Goal: Information Seeking & Learning: Learn about a topic

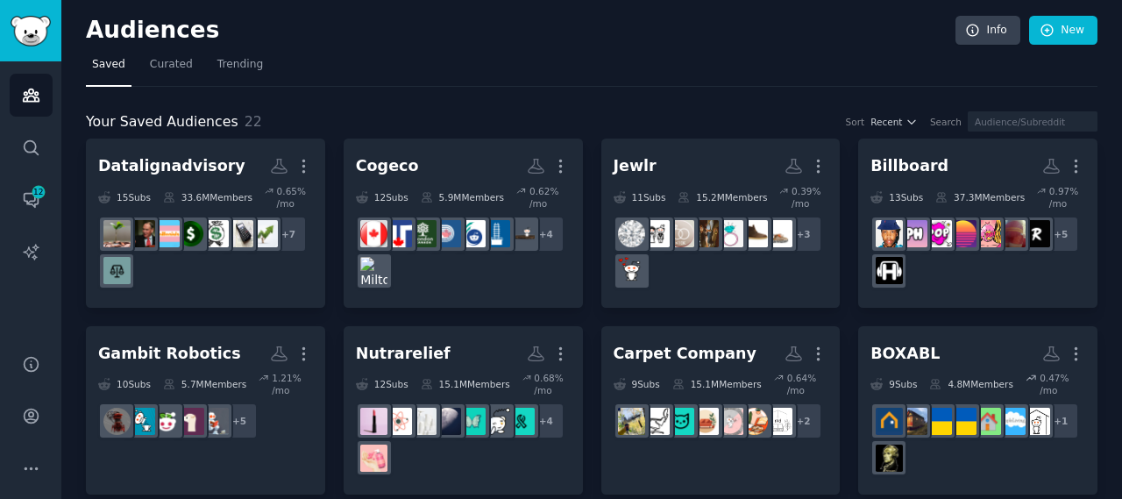
click at [209, 174] on div "Datalignadvisory" at bounding box center [171, 166] width 147 height 22
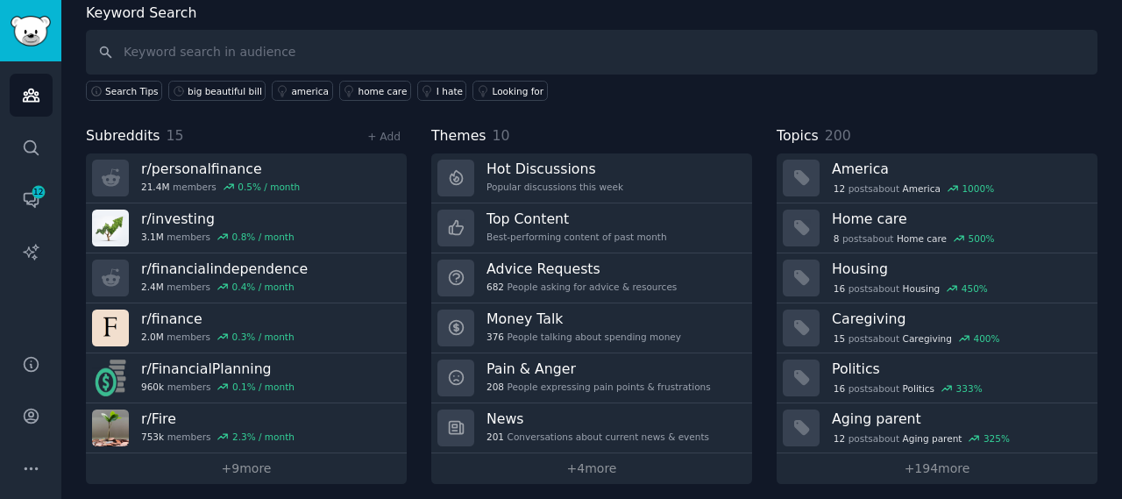
scroll to position [102, 0]
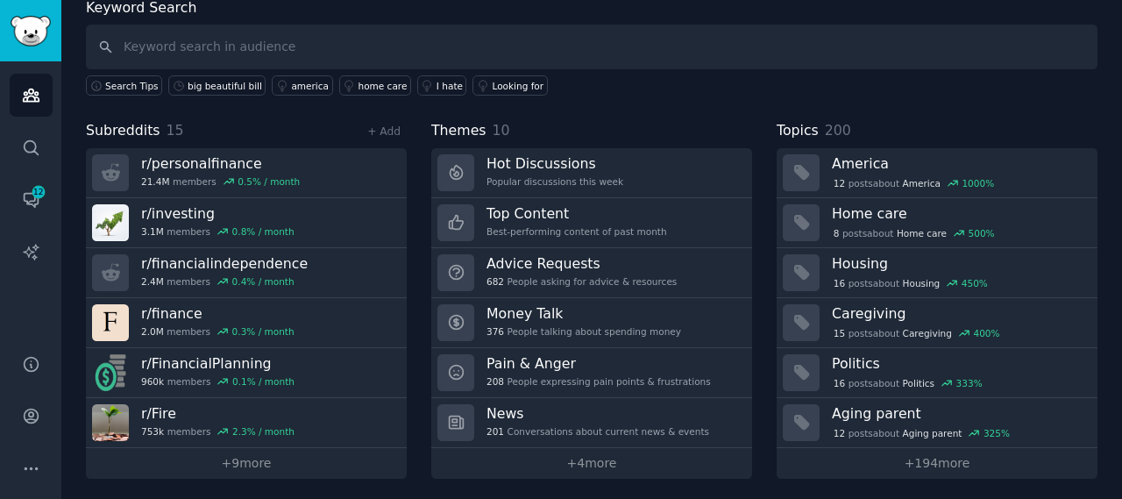
click at [242, 455] on link "+ 9 more" at bounding box center [246, 463] width 321 height 31
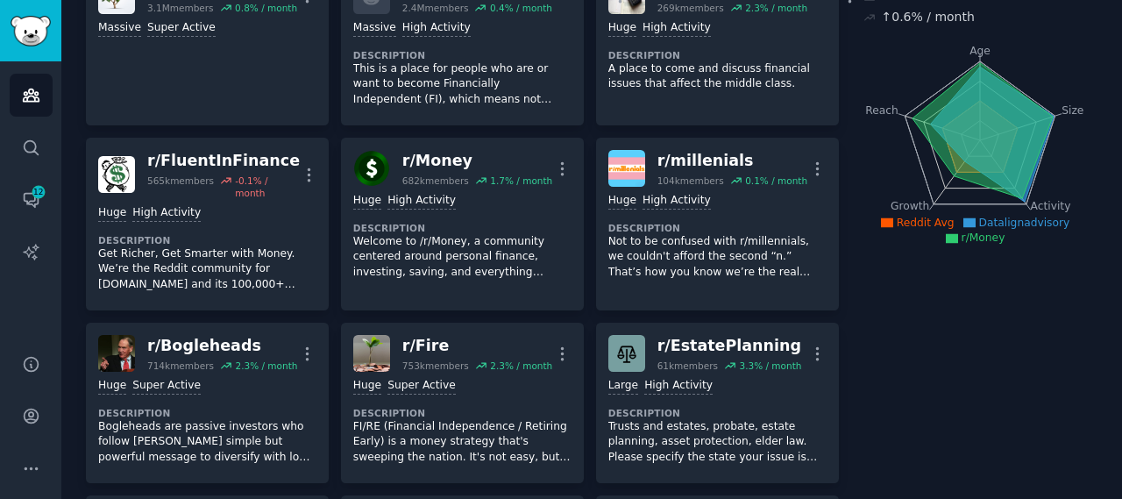
scroll to position [189, 0]
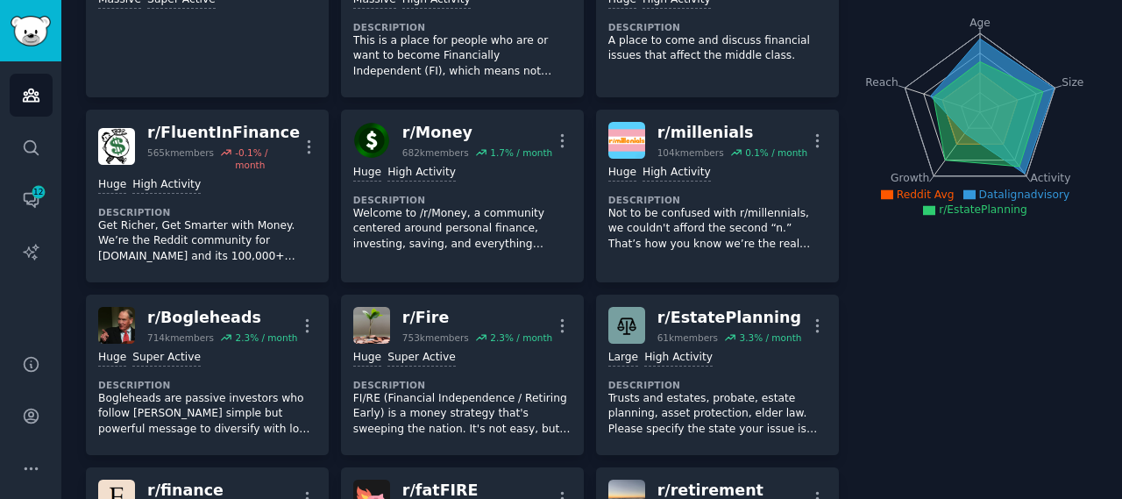
click at [782, 379] on dt "Description" at bounding box center [717, 385] width 218 height 12
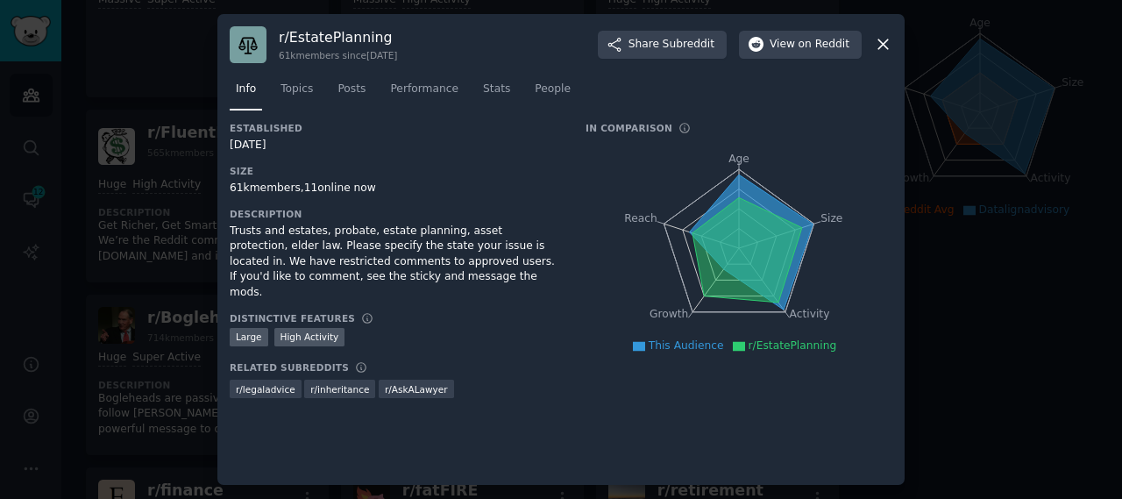
click at [885, 39] on icon at bounding box center [883, 44] width 18 height 18
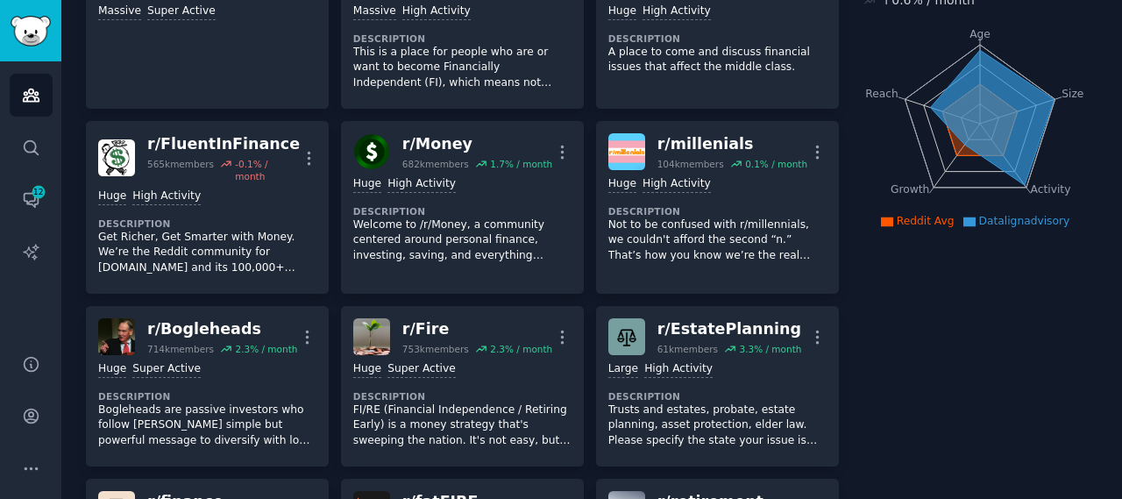
scroll to position [102, 0]
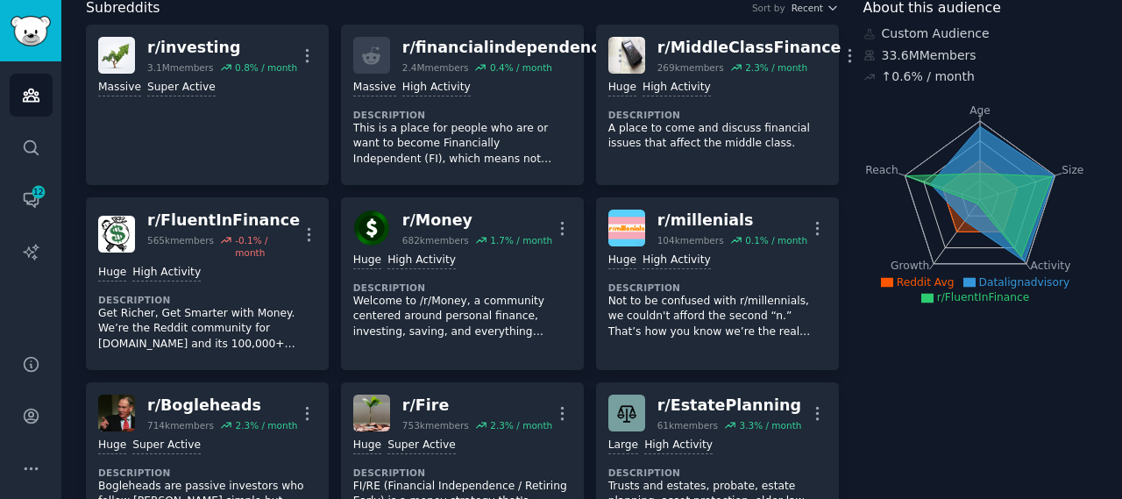
click at [245, 306] on p "Get Richer, Get Smarter with Money. We’re the Reddit community for [DOMAIN_NAME…" at bounding box center [207, 329] width 218 height 46
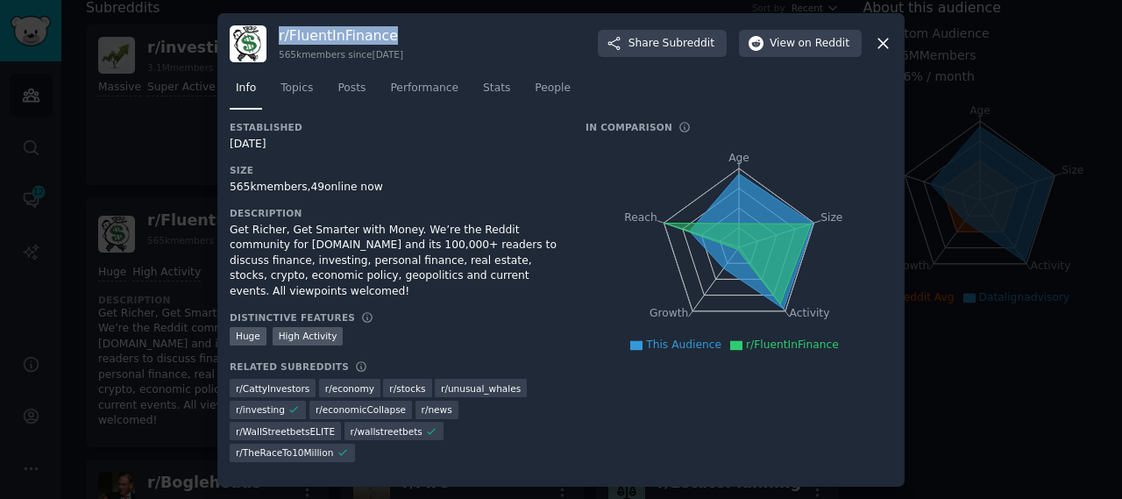
drag, startPoint x: 345, startPoint y: 36, endPoint x: 277, endPoint y: 37, distance: 68.4
click at [277, 37] on div "r/ FluentInFinance 565k members since [DATE] Share Subreddit View on Reddit" at bounding box center [561, 43] width 663 height 37
copy h3 "r/ FluentInFinance"
click at [876, 50] on icon at bounding box center [883, 43] width 18 height 18
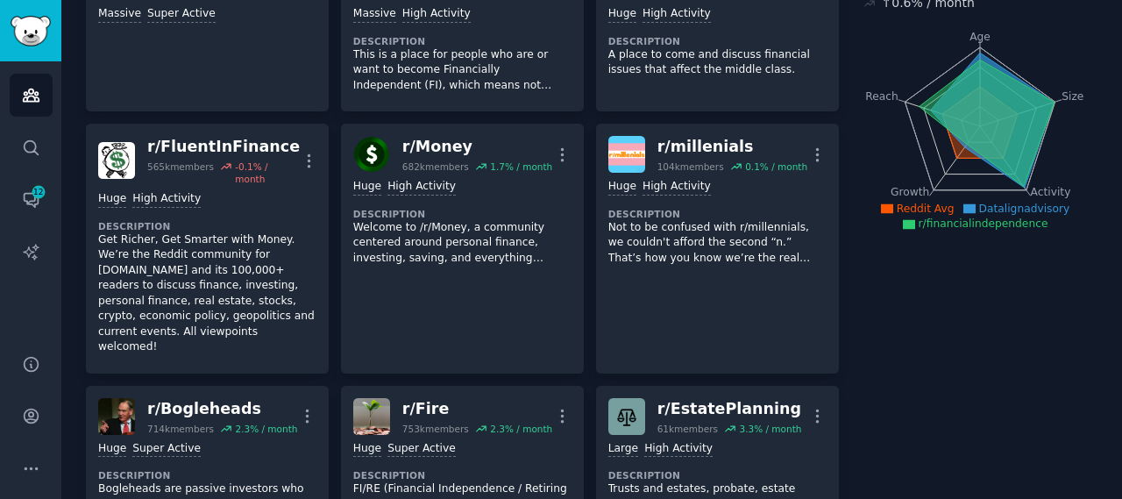
scroll to position [263, 0]
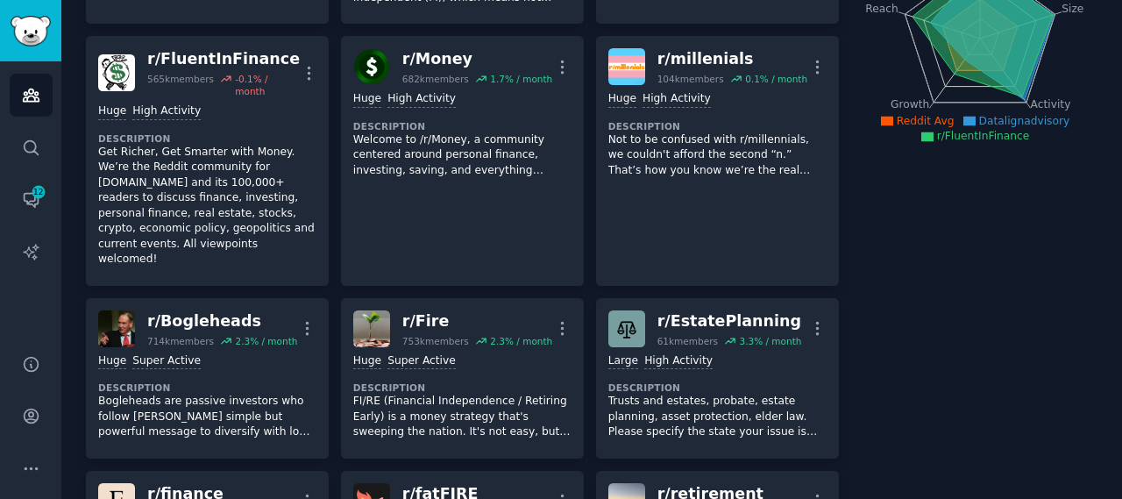
click at [185, 116] on div "Huge High Activity Description Get Richer, Get Smarter with Money. We’re the Re…" at bounding box center [207, 185] width 218 height 176
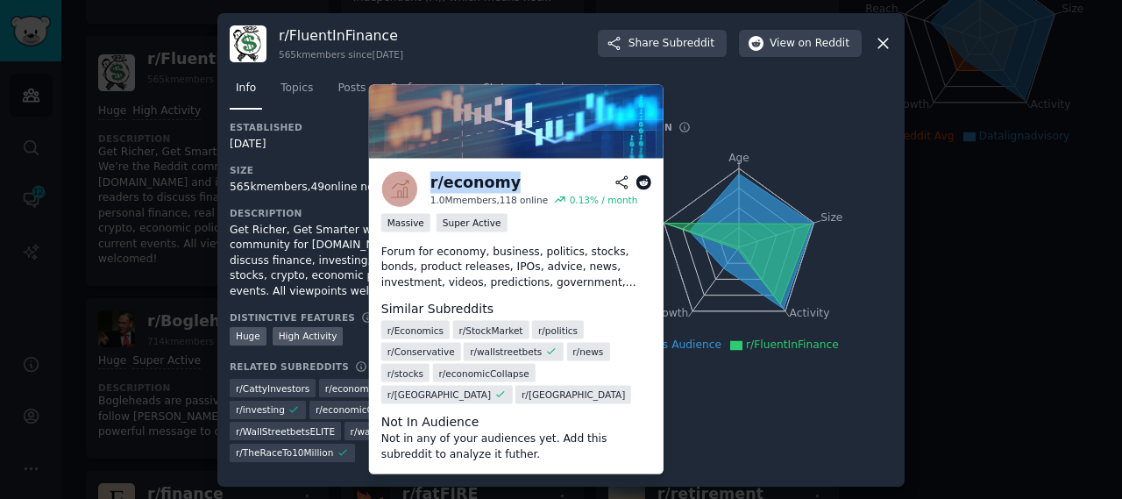
drag, startPoint x: 515, startPoint y: 183, endPoint x: 429, endPoint y: 183, distance: 86.8
click at [429, 183] on div "r/ economy 1.0M members, 118 online 0.13 % / month" at bounding box center [516, 188] width 270 height 37
copy div "r/ economy"
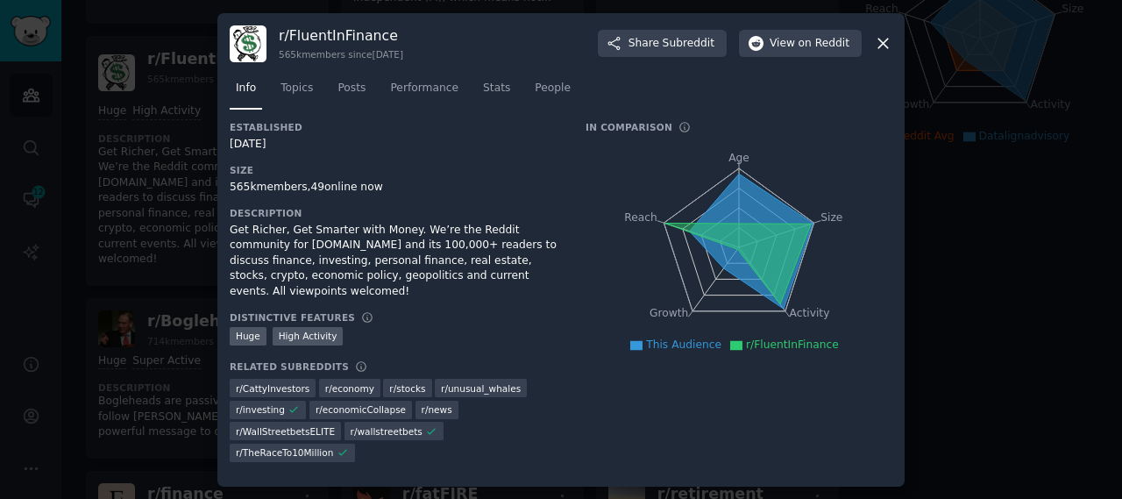
click at [877, 41] on icon at bounding box center [883, 43] width 18 height 18
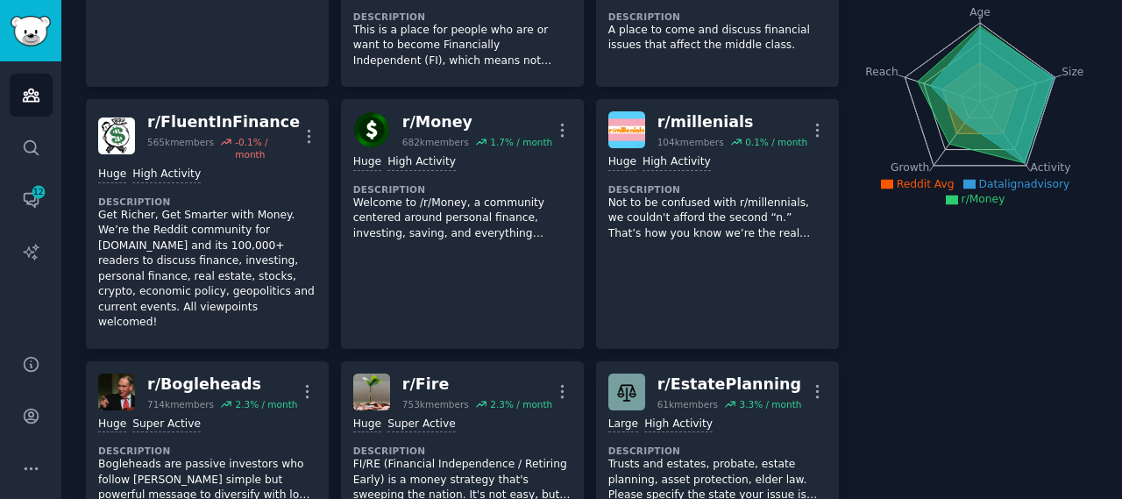
scroll to position [175, 0]
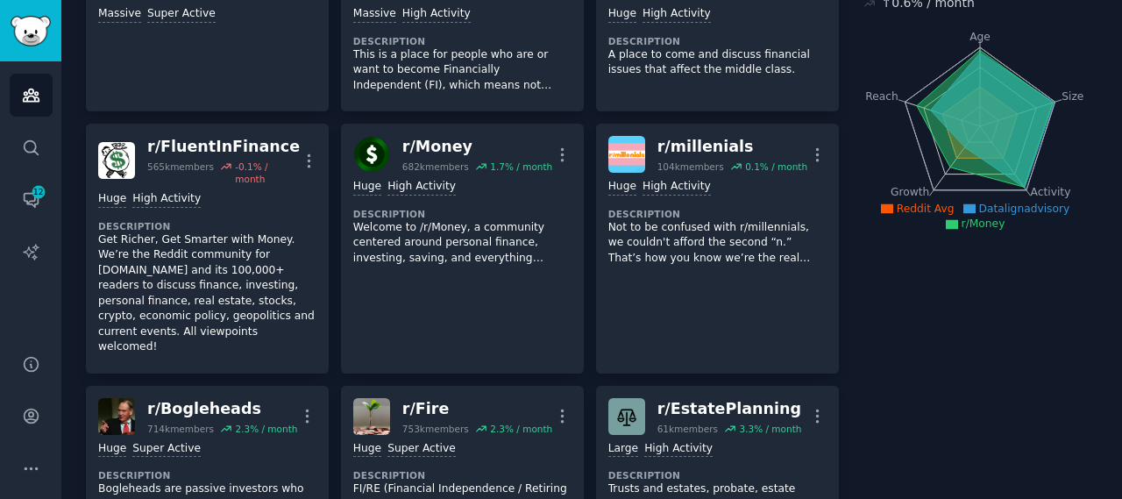
click at [487, 249] on p "Welcome to /r/Money, a community centered around personal finance, investing, s…" at bounding box center [462, 243] width 218 height 46
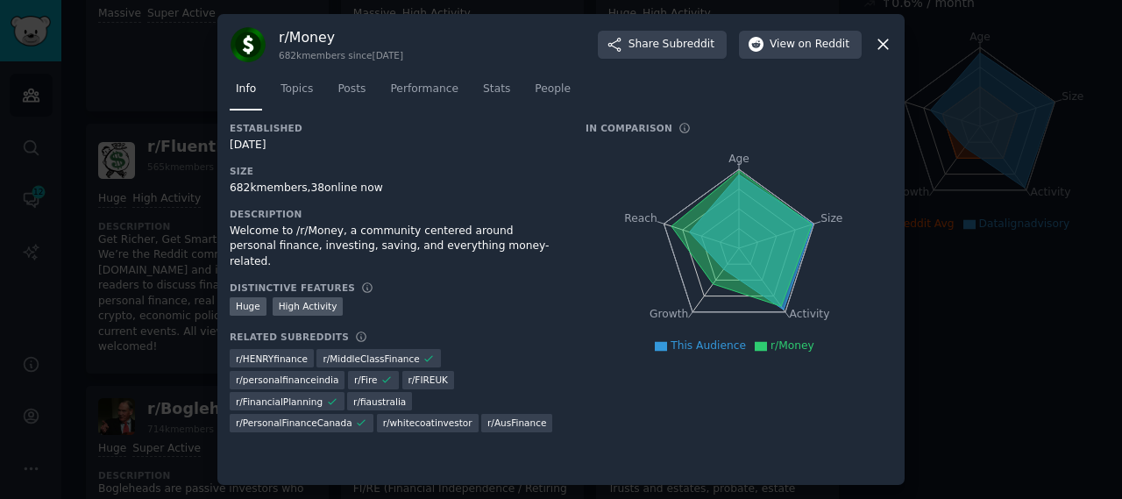
click at [889, 43] on icon at bounding box center [883, 44] width 18 height 18
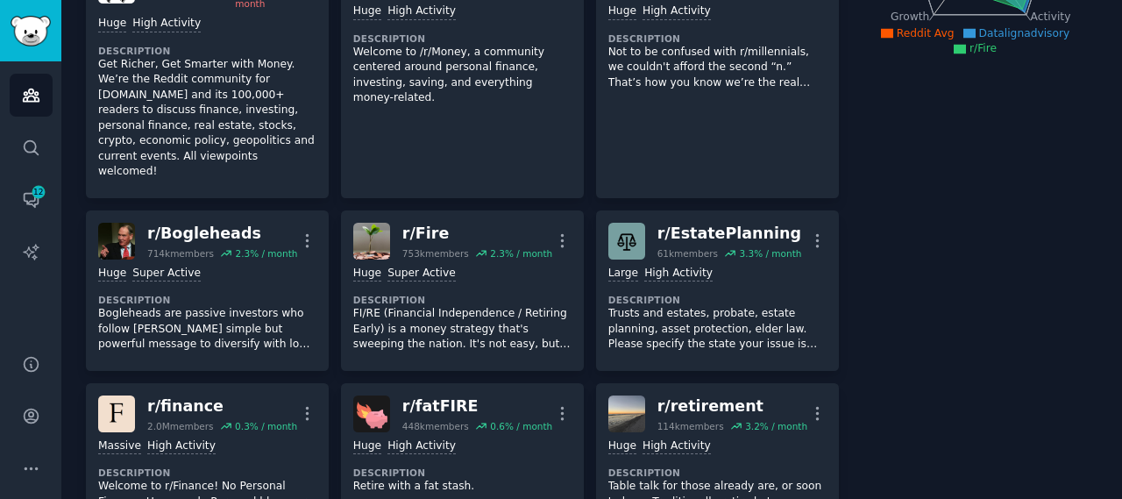
scroll to position [438, 0]
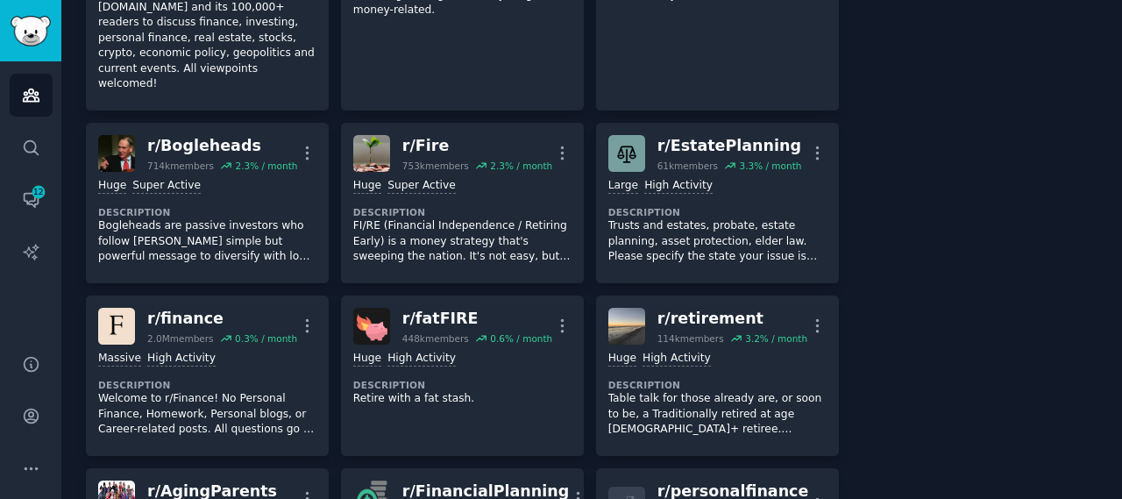
click at [260, 351] on div "Massive High Activity" at bounding box center [207, 359] width 218 height 17
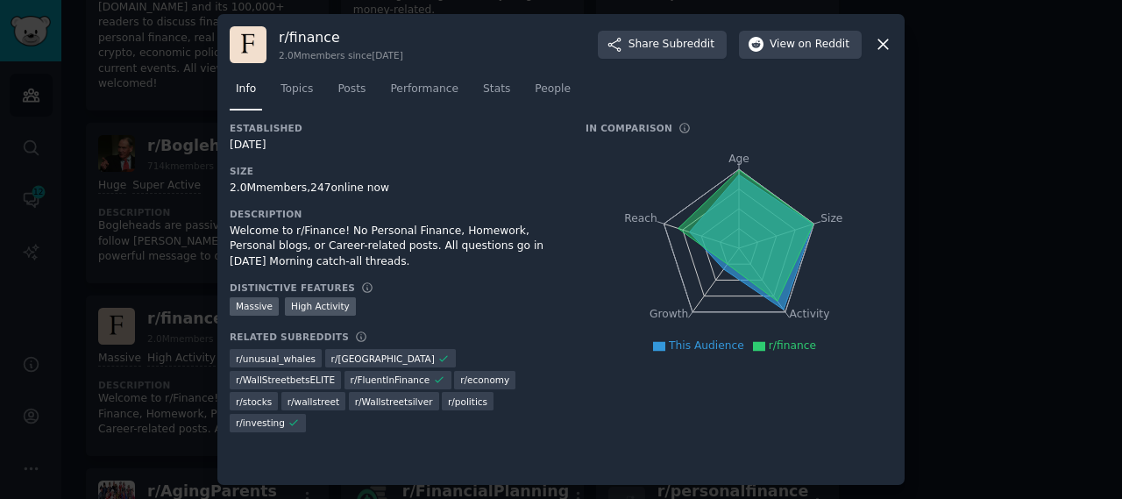
click at [403, 93] on span "Performance" at bounding box center [424, 90] width 68 height 16
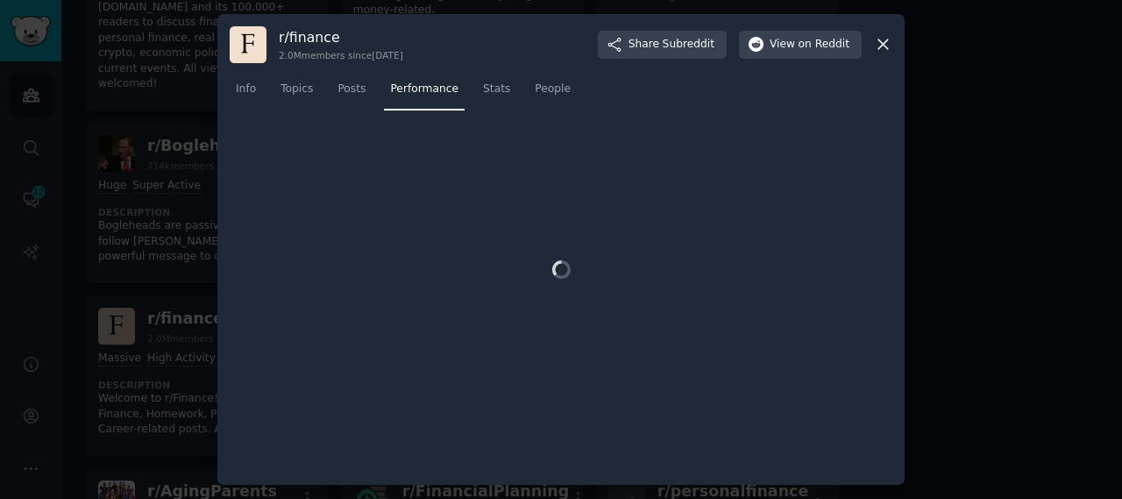
click at [498, 77] on link "Stats" at bounding box center [496, 93] width 39 height 36
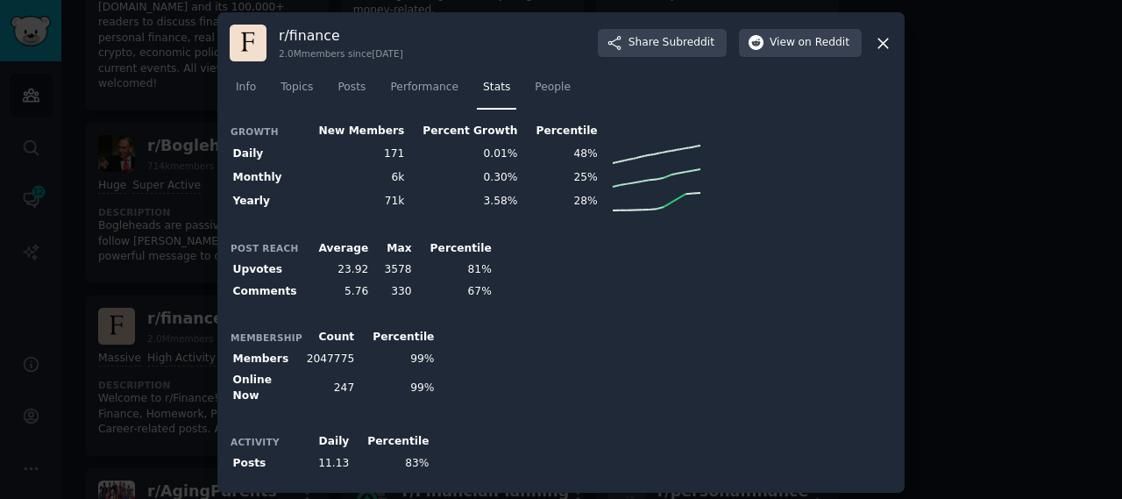
click at [885, 45] on icon at bounding box center [883, 43] width 18 height 18
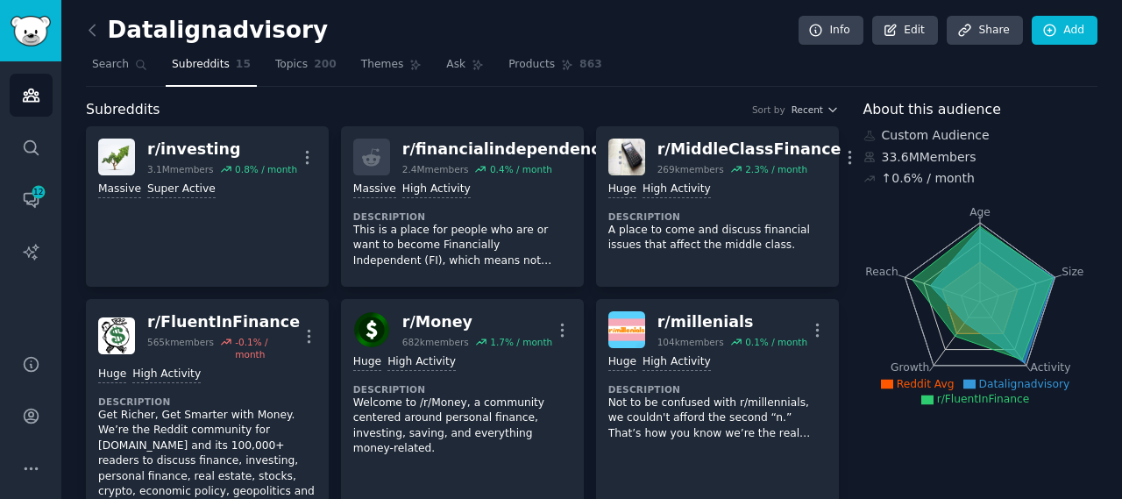
click at [219, 395] on dt "Description" at bounding box center [207, 401] width 218 height 12
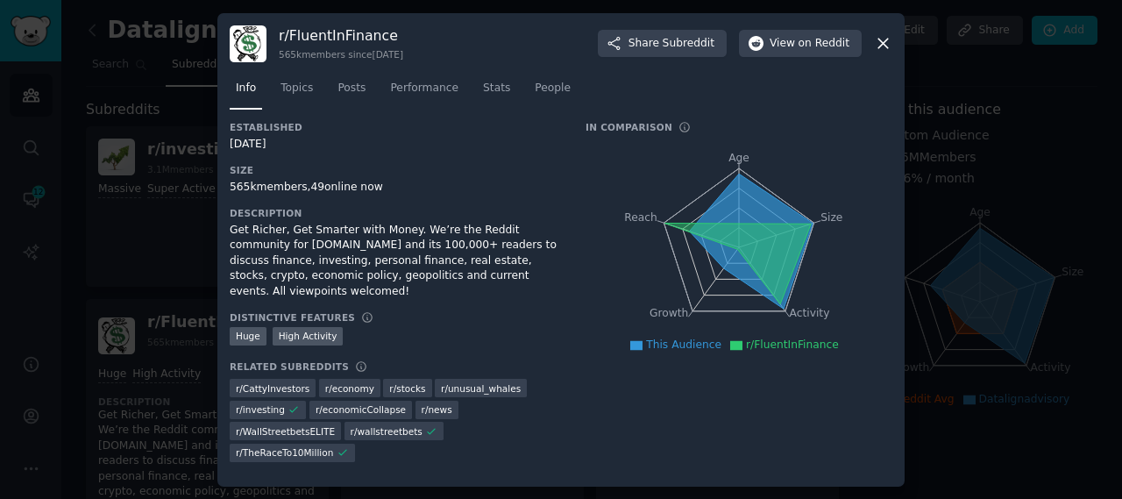
click at [882, 39] on icon at bounding box center [883, 43] width 18 height 18
